Goal: Information Seeking & Learning: Learn about a topic

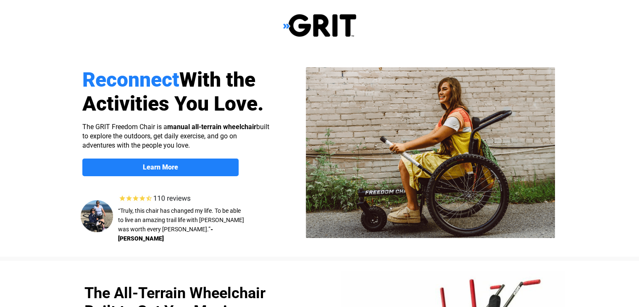
select select "US"
click at [206, 167] on span "Learn More" at bounding box center [160, 167] width 156 height 8
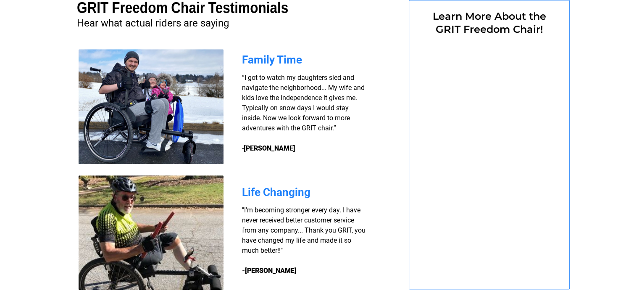
scroll to position [651, 0]
select select "US"
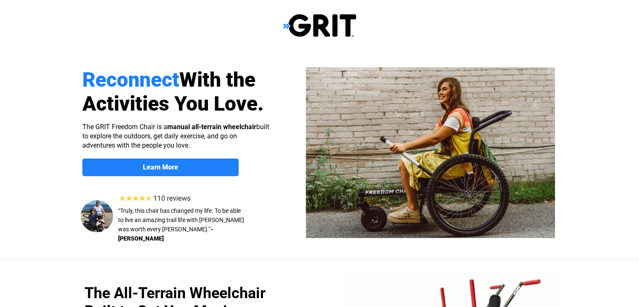
scroll to position [0, 0]
